Goal: Obtain resource: Download file/media

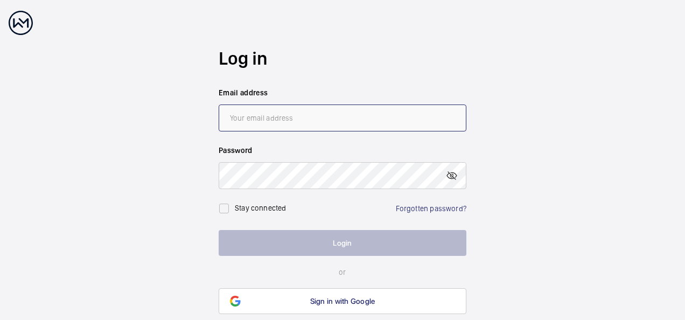
click at [323, 113] on input "email" at bounding box center [343, 117] width 248 height 27
type input "[EMAIL_ADDRESS][DOMAIN_NAME]"
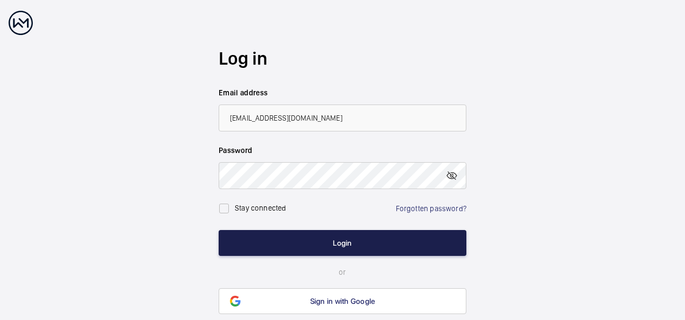
click at [370, 236] on button "Login" at bounding box center [343, 243] width 248 height 26
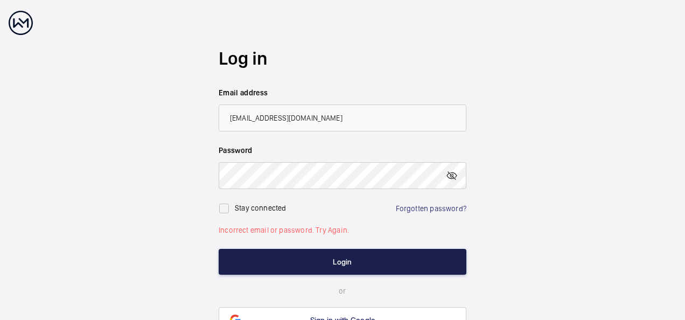
click at [375, 256] on button "Login" at bounding box center [343, 262] width 248 height 26
click at [327, 256] on button "Login" at bounding box center [343, 262] width 248 height 26
click at [340, 252] on button "Login" at bounding box center [343, 262] width 248 height 26
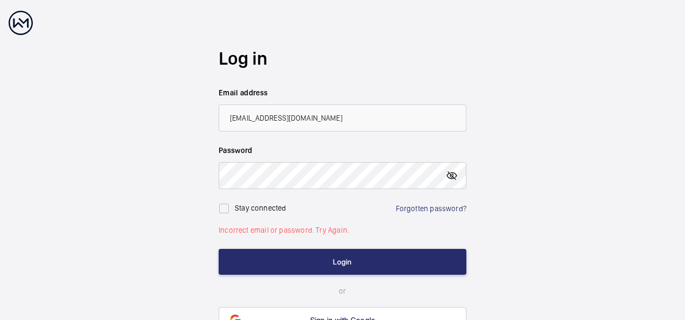
click at [455, 172] on mat-icon at bounding box center [451, 175] width 13 height 13
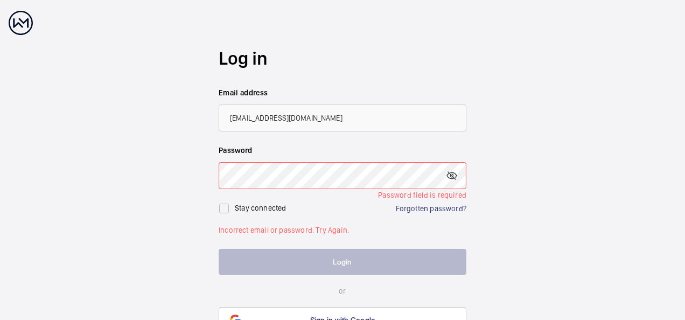
click at [545, 177] on wm-front-auth-container "Log in Email address gm@helixproperty.co.uk Password Password field is required…" at bounding box center [342, 190] width 685 height 380
click at [487, 198] on wm-front-auth-container "Log in Email address gm@helixproperty.co.uk Password Password field is required…" at bounding box center [342, 190] width 685 height 380
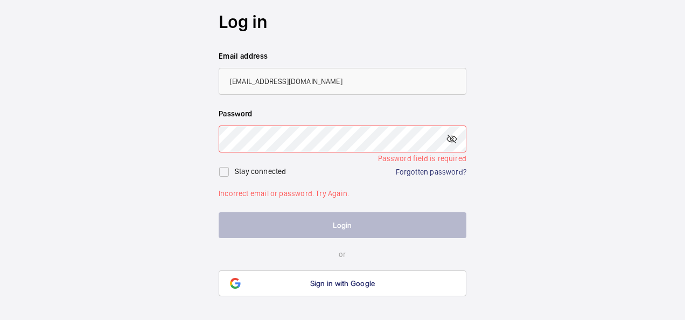
scroll to position [54, 0]
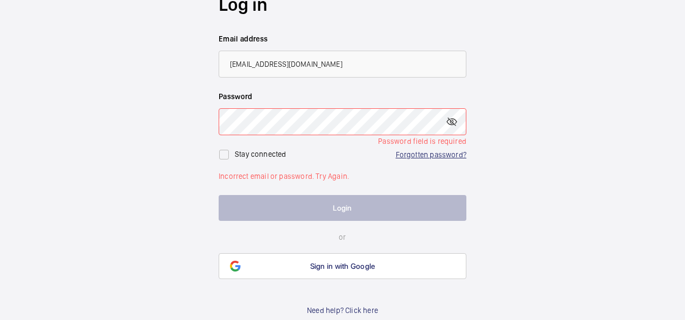
click at [408, 155] on link "Forgotten password?" at bounding box center [431, 154] width 71 height 9
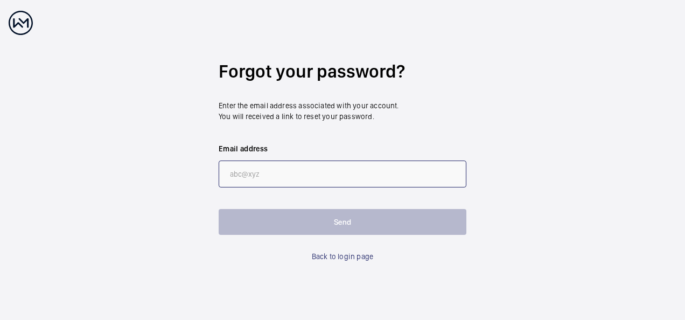
click at [346, 169] on input "email" at bounding box center [343, 173] width 248 height 27
type input "[EMAIL_ADDRESS][DOMAIN_NAME]"
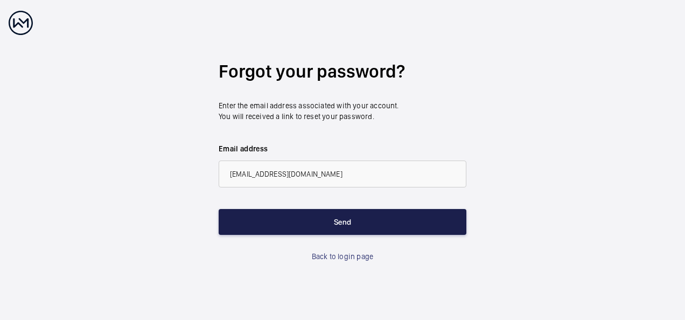
click at [312, 224] on button "Send" at bounding box center [343, 222] width 248 height 26
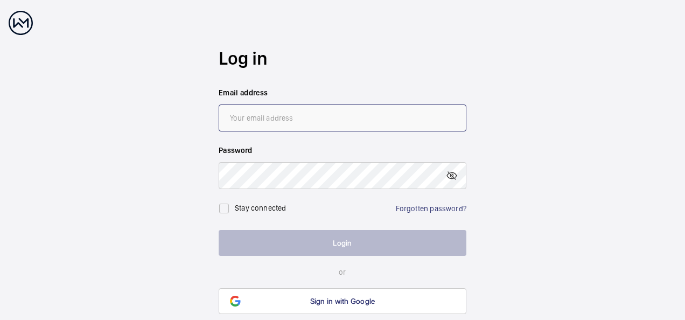
click at [327, 114] on input "email" at bounding box center [343, 117] width 248 height 27
type input "[EMAIL_ADDRESS][DOMAIN_NAME]"
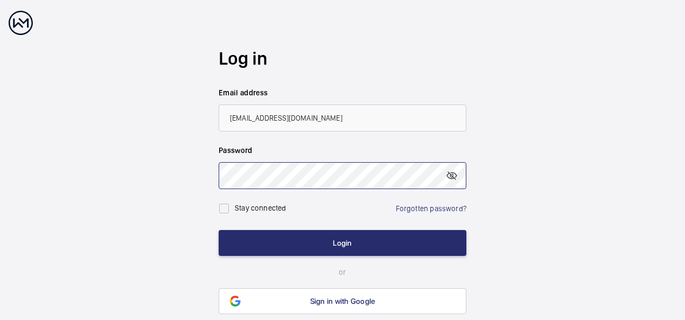
click at [219, 230] on button "Login" at bounding box center [343, 243] width 248 height 26
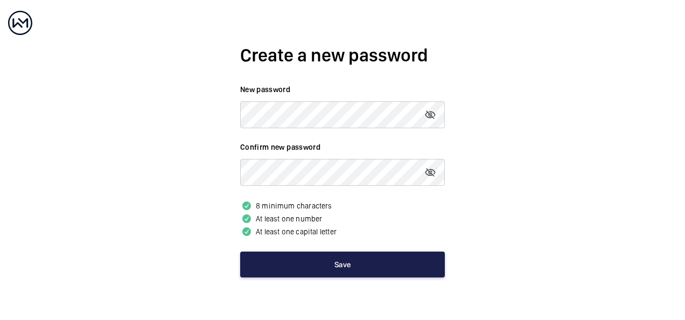
click at [337, 269] on button "Save" at bounding box center [342, 264] width 205 height 26
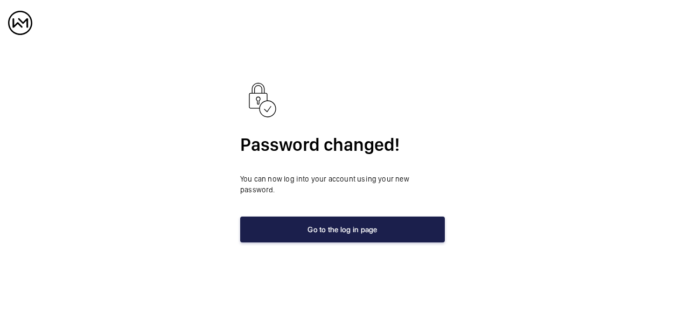
click at [336, 227] on button "Go to the log in page" at bounding box center [342, 229] width 205 height 26
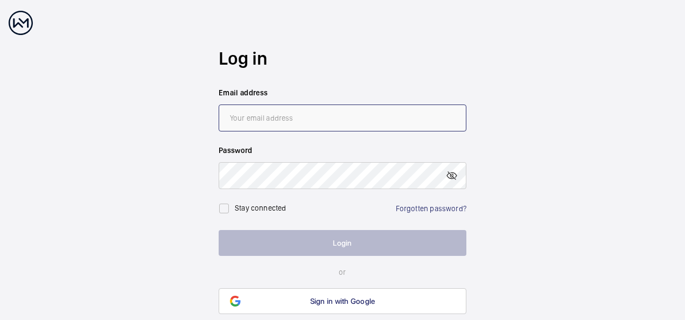
click at [306, 114] on input "email" at bounding box center [343, 117] width 248 height 27
type input "[EMAIL_ADDRESS][DOMAIN_NAME]"
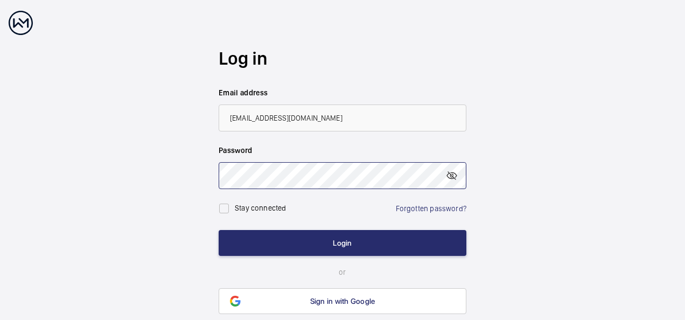
click at [219, 230] on button "Login" at bounding box center [343, 243] width 248 height 26
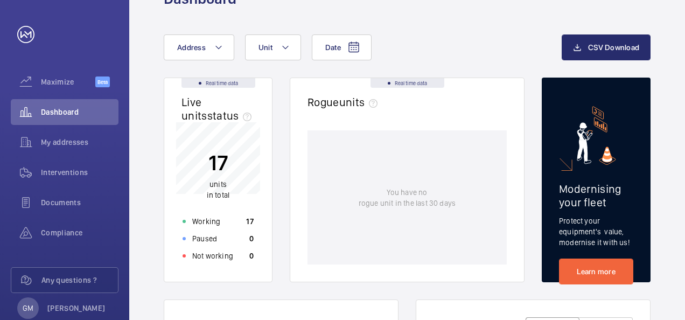
scroll to position [54, 0]
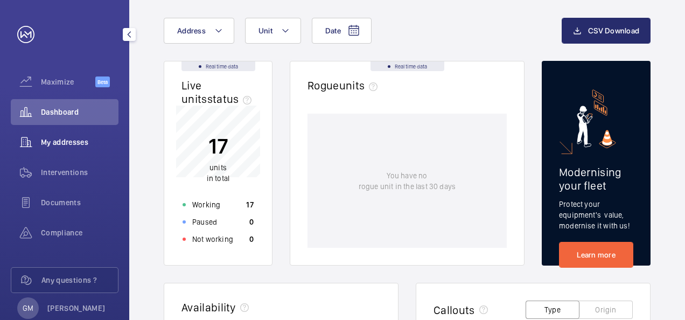
click at [74, 139] on span "My addresses" at bounding box center [79, 142] width 77 height 11
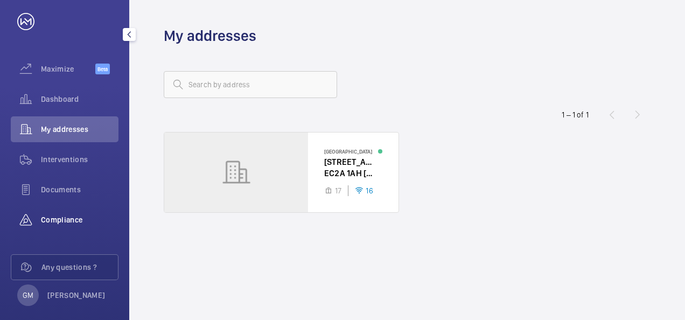
scroll to position [25, 0]
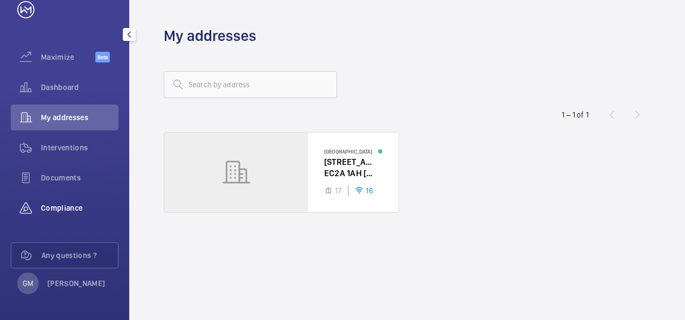
click at [46, 210] on span "Compliance" at bounding box center [79, 207] width 77 height 11
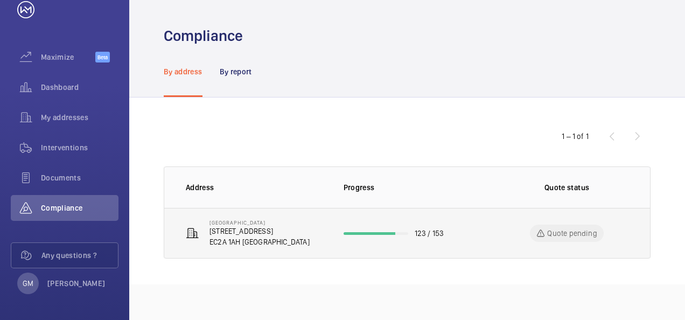
click at [229, 227] on p "[STREET_ADDRESS]" at bounding box center [259, 231] width 100 height 11
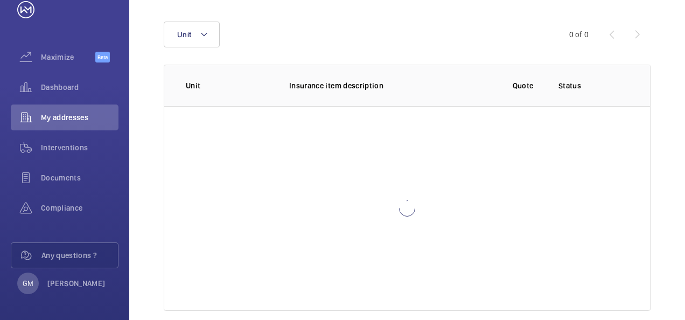
scroll to position [159, 0]
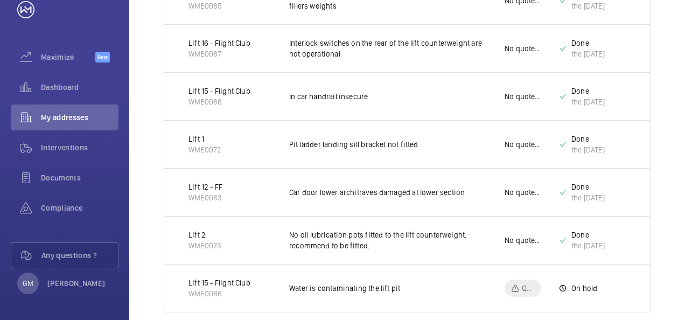
scroll to position [1387, 0]
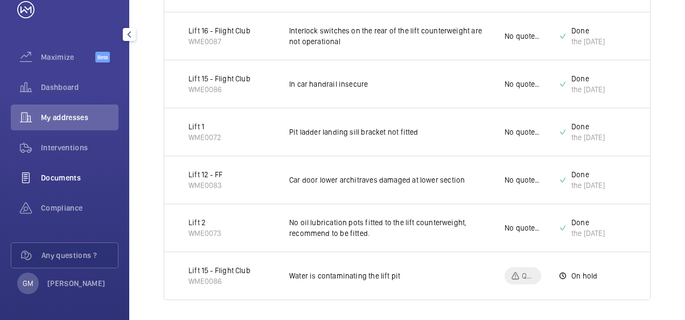
click at [52, 180] on span "Documents" at bounding box center [79, 177] width 77 height 11
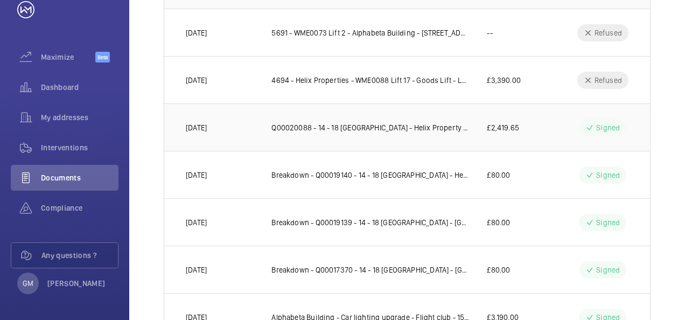
scroll to position [215, 0]
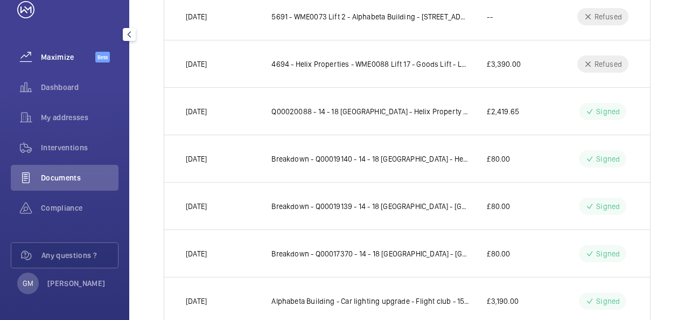
click at [42, 63] on div "Maximize Beta" at bounding box center [65, 57] width 108 height 26
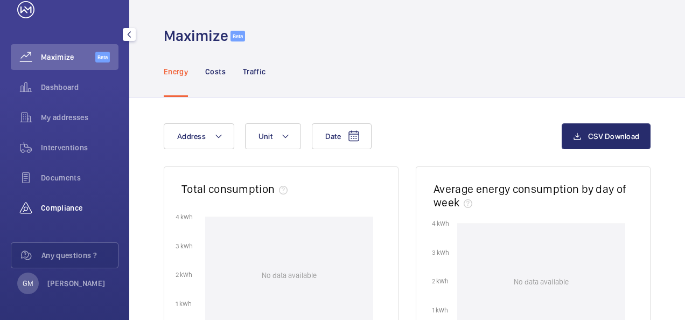
click at [38, 201] on wm-front-icon-button at bounding box center [26, 208] width 30 height 26
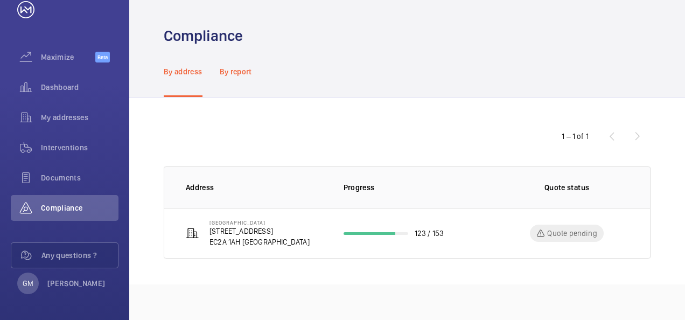
click at [244, 67] on p "By report" at bounding box center [236, 71] width 32 height 11
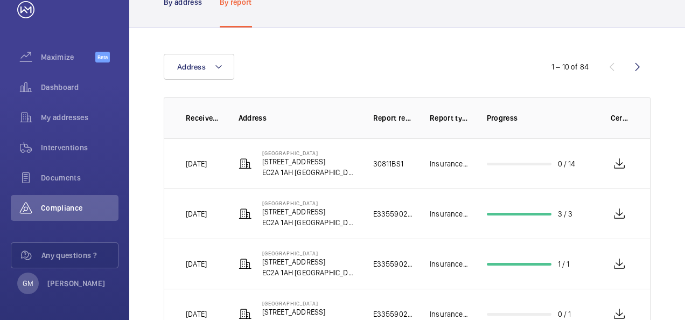
scroll to position [161, 0]
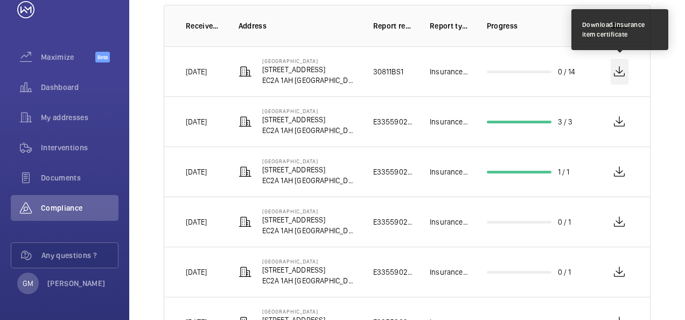
click at [622, 73] on wm-front-icon-button at bounding box center [619, 72] width 18 height 26
click at [620, 71] on wm-front-icon-button at bounding box center [619, 72] width 18 height 26
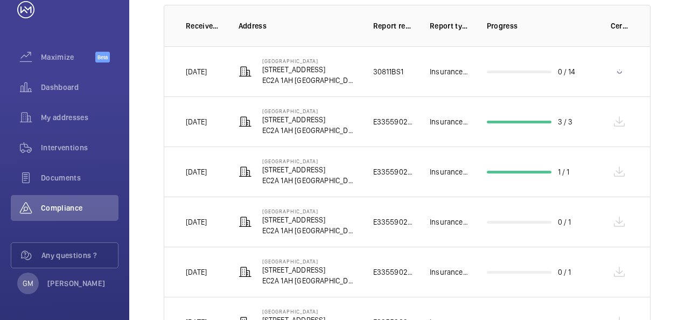
click at [279, 69] on p "[STREET_ADDRESS]" at bounding box center [309, 69] width 94 height 11
click at [71, 207] on span "Compliance" at bounding box center [79, 207] width 77 height 11
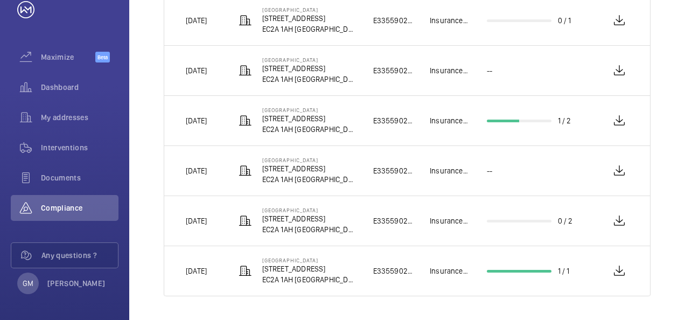
scroll to position [413, 0]
click at [207, 219] on p "[DATE]" at bounding box center [196, 220] width 21 height 11
click at [314, 221] on p "[STREET_ADDRESS]" at bounding box center [309, 218] width 94 height 11
click at [320, 221] on p "[STREET_ADDRESS]" at bounding box center [309, 218] width 94 height 11
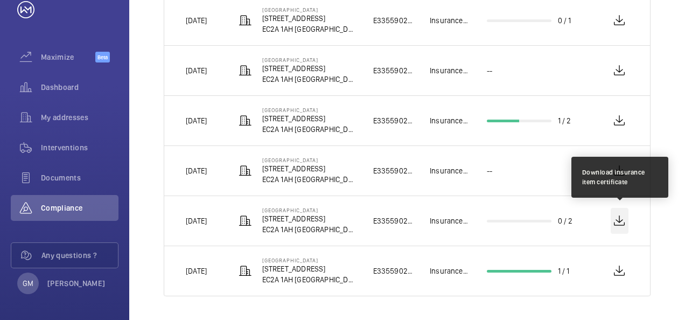
click at [619, 222] on wm-front-icon-button at bounding box center [619, 221] width 18 height 26
click at [619, 216] on wm-front-icon-button at bounding box center [619, 221] width 18 height 26
click at [624, 222] on wm-front-icon-button at bounding box center [619, 221] width 18 height 26
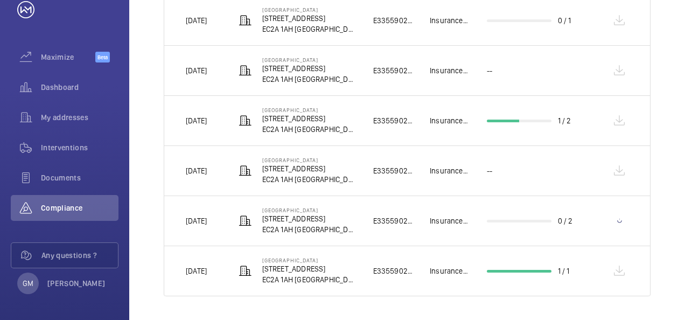
click at [307, 224] on p "EC2A 1AH [GEOGRAPHIC_DATA]" at bounding box center [309, 229] width 94 height 11
